Goal: Information Seeking & Learning: Learn about a topic

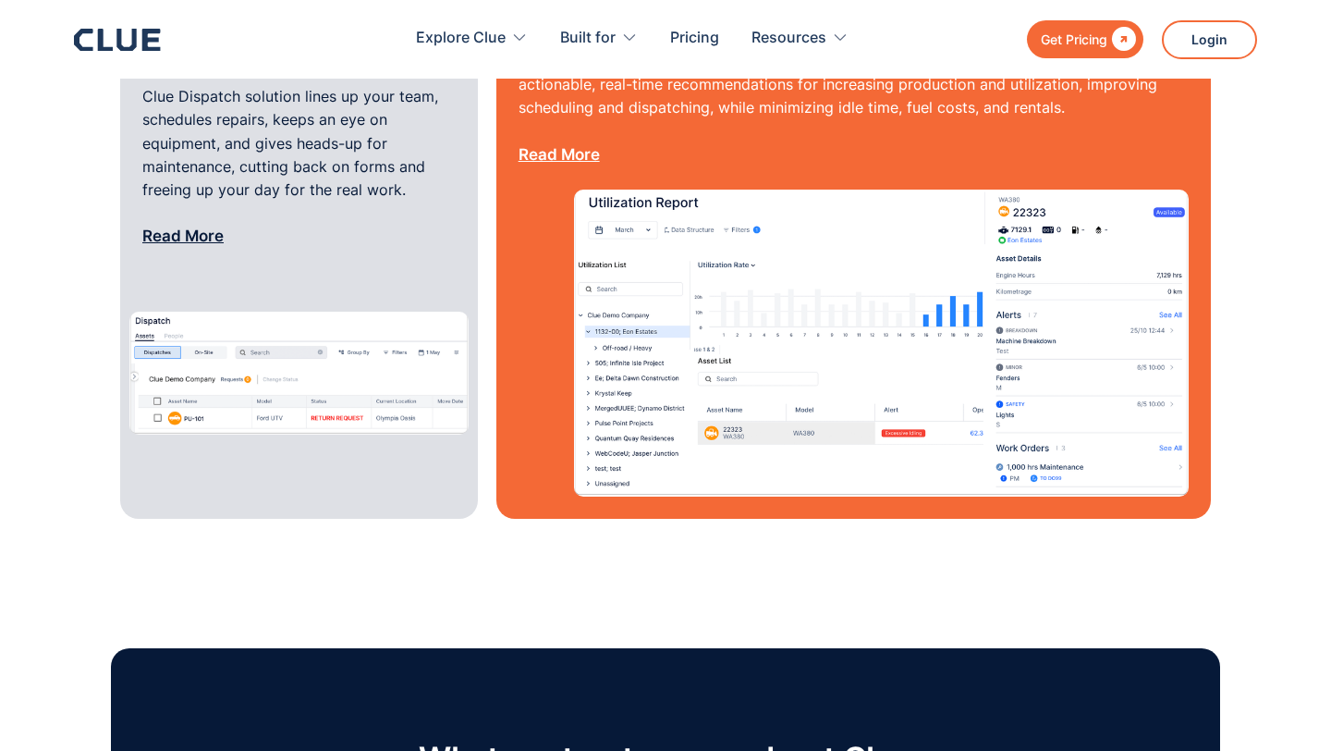
scroll to position [8358, 0]
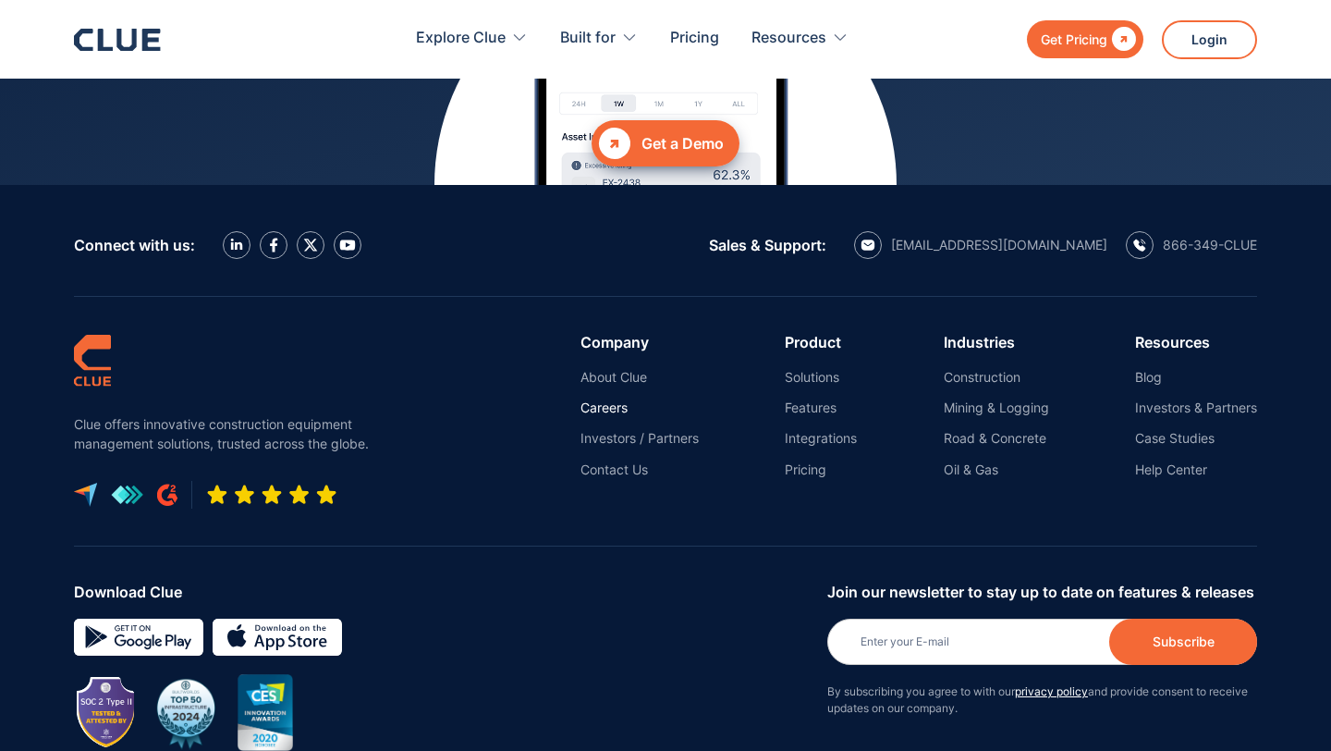
click at [611, 399] on link "Careers" at bounding box center [640, 407] width 118 height 17
